Goal: Information Seeking & Learning: Learn about a topic

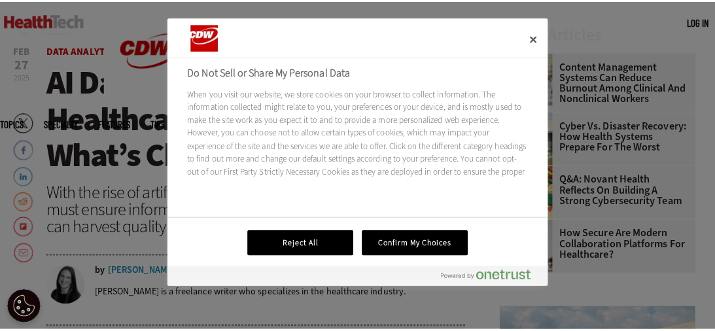
scroll to position [369, 0]
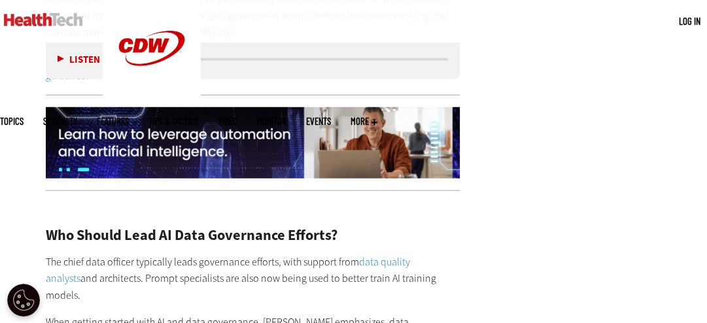
scroll to position [2510, 0]
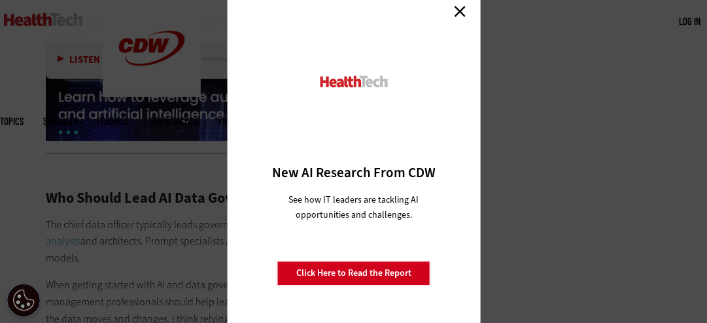
click at [465, 13] on link "Close" at bounding box center [460, 11] width 20 height 20
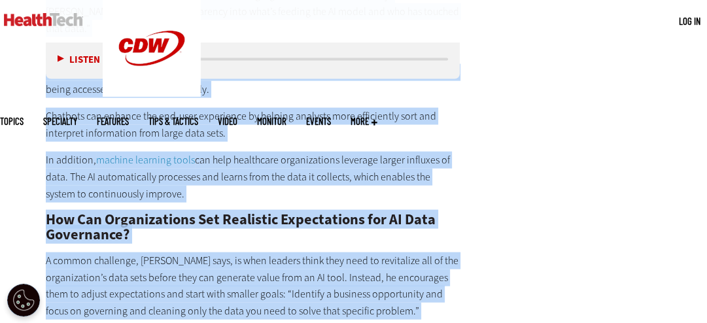
scroll to position [2030, 0]
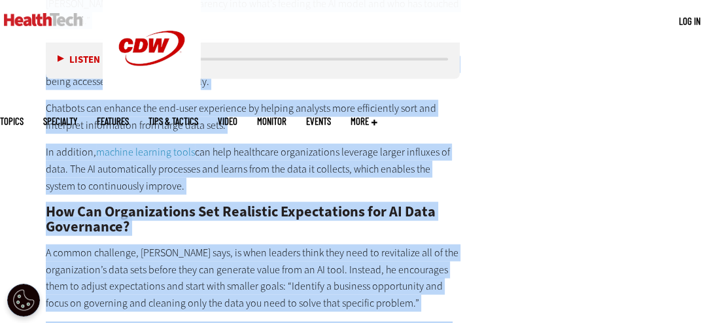
drag, startPoint x: 44, startPoint y: 160, endPoint x: 219, endPoint y: 155, distance: 175.3
copy div "A robust data governance framework ensures the AI model is receiving high-quali…"
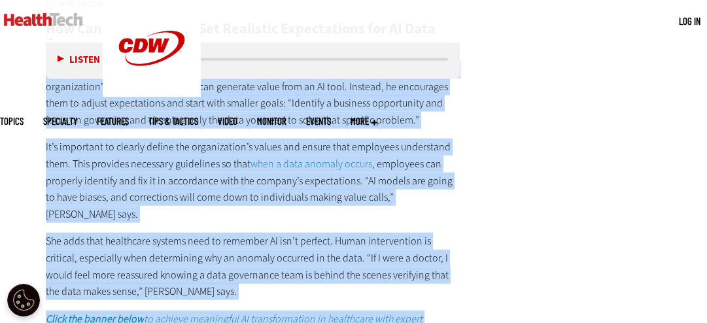
scroll to position [2244, 0]
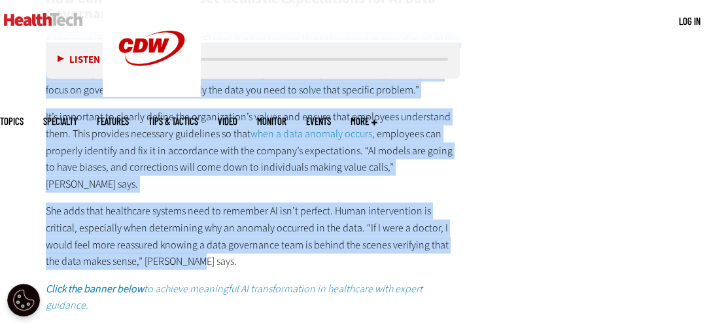
drag, startPoint x: 47, startPoint y: 112, endPoint x: 189, endPoint y: 212, distance: 173.6
click at [189, 212] on div "What Are the Benefits of AI and Data Governance? A robust data governance frame…" at bounding box center [253, 5] width 414 height 617
copy div "A common challenge, Godden says, is when leaders think they need to revitalize …"
